Goal: Check status: Check status

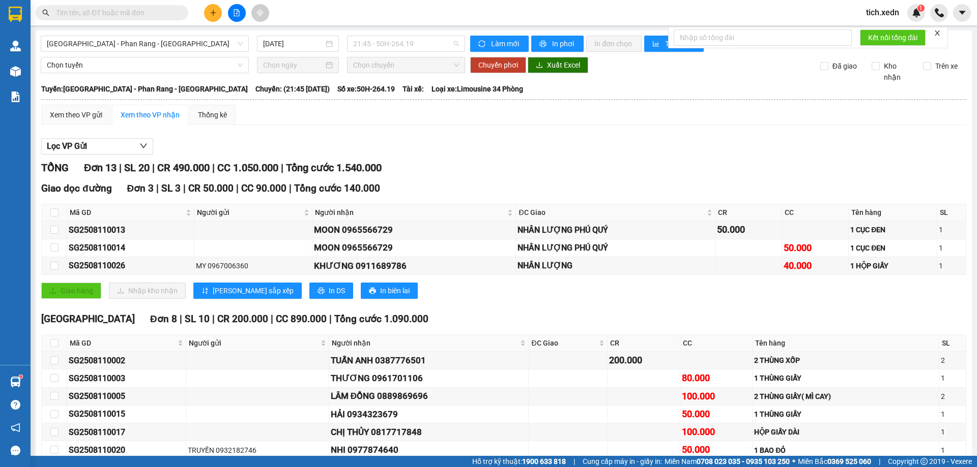
click at [397, 43] on span "21:45 - 50H-264.19" at bounding box center [406, 43] width 106 height 15
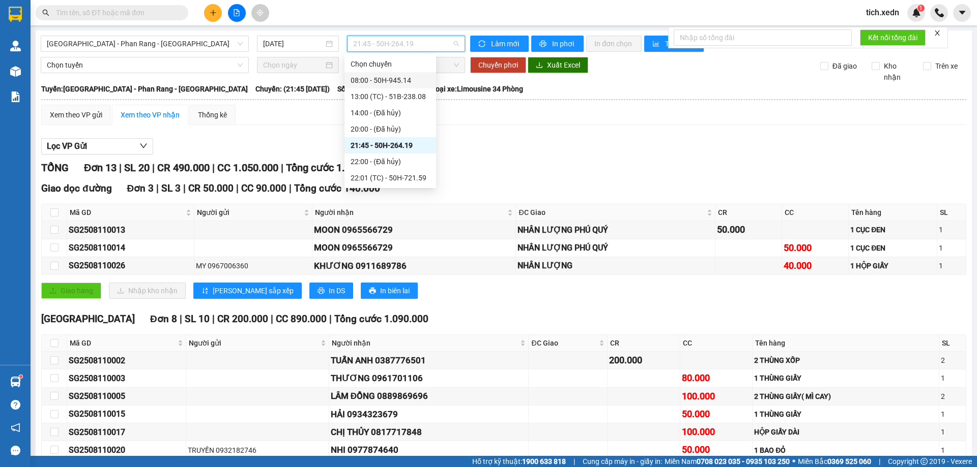
click at [397, 84] on div "08:00 - 50H-945.14" at bounding box center [389, 80] width 79 height 11
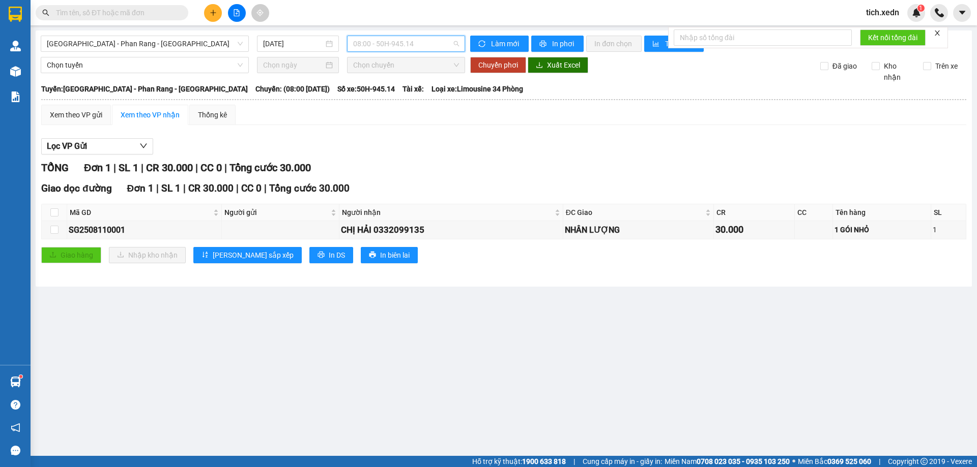
click at [394, 45] on span "08:00 - 50H-945.14" at bounding box center [406, 43] width 106 height 15
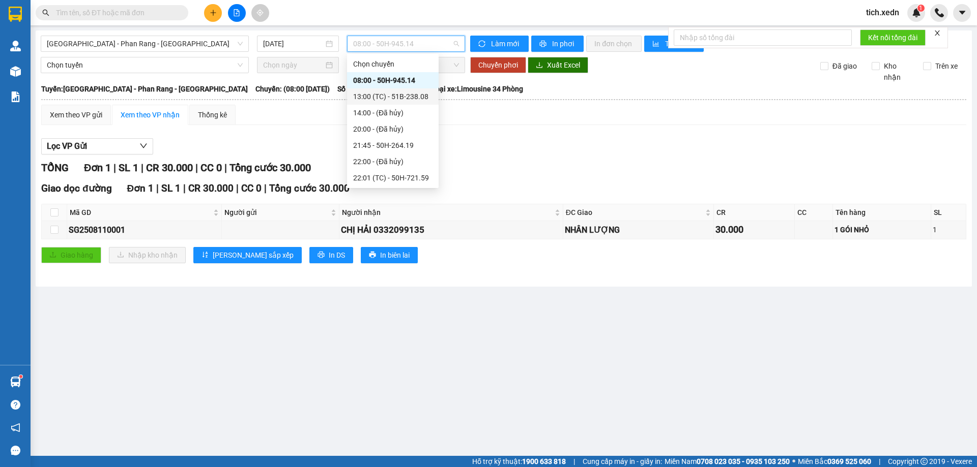
click at [397, 101] on div "13:00 (TC) - 51B-238.08" at bounding box center [392, 96] width 79 height 11
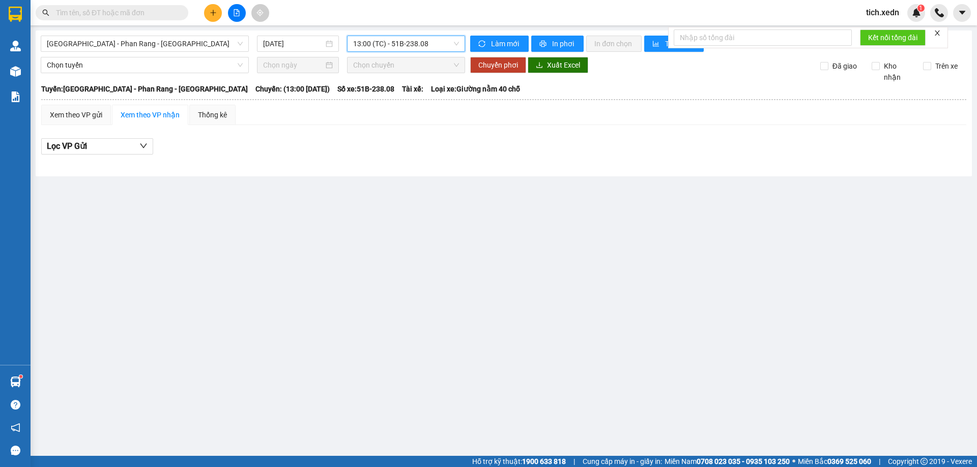
click at [376, 41] on span "13:00 (TC) - 51B-238.08" at bounding box center [406, 43] width 106 height 15
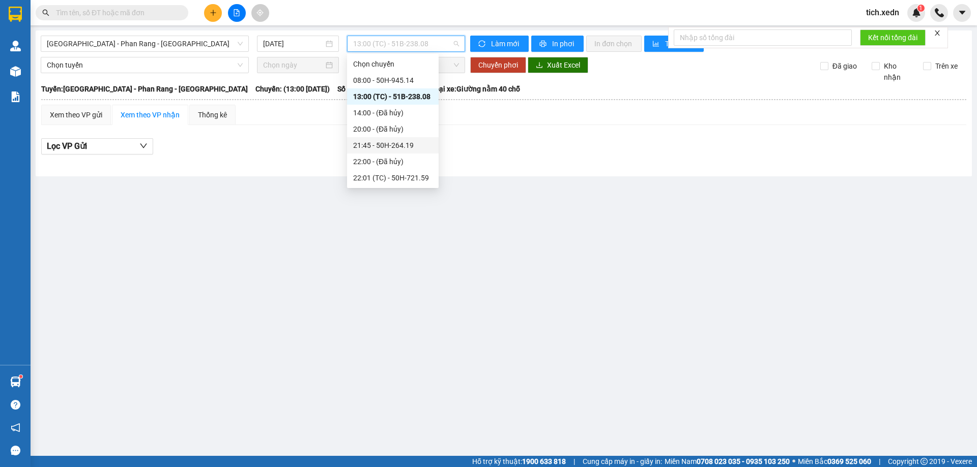
click at [394, 142] on div "21:45 - 50H-264.19" at bounding box center [392, 145] width 79 height 11
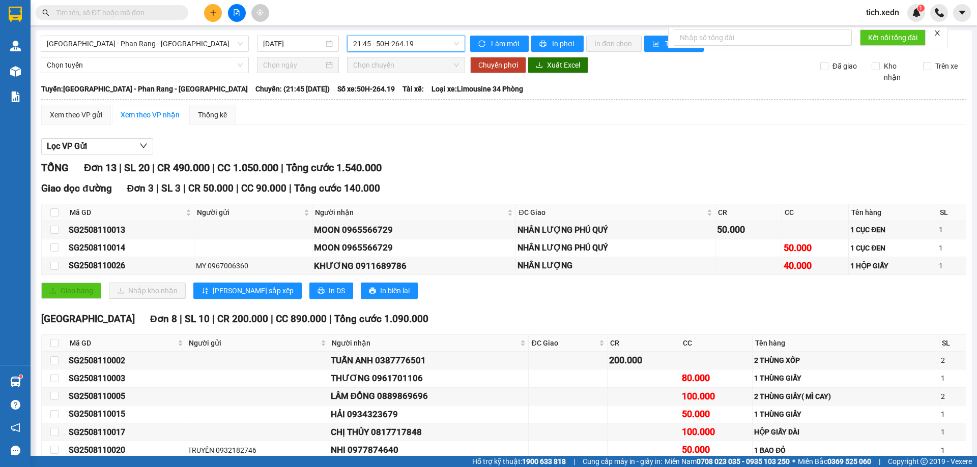
click at [371, 47] on span "21:45 - 50H-264.19" at bounding box center [406, 43] width 106 height 15
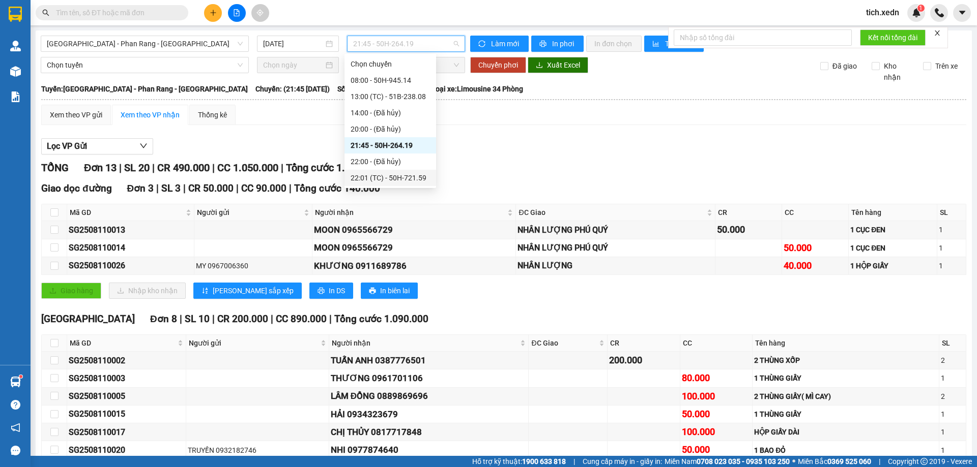
click at [394, 178] on div "22:01 (TC) - 50H-721.59" at bounding box center [389, 177] width 79 height 11
